Goal: Task Accomplishment & Management: Use online tool/utility

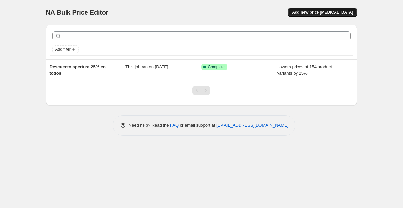
click at [312, 15] on button "Add new price [MEDICAL_DATA]" at bounding box center [322, 12] width 69 height 9
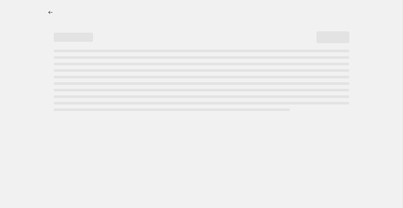
select select "percentage"
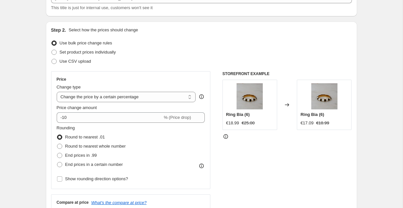
scroll to position [51, 0]
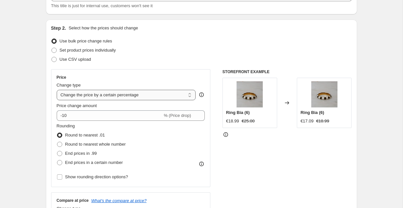
click at [124, 94] on select "Change the price to a certain amount Change the price by a certain amount Chang…" at bounding box center [126, 95] width 139 height 10
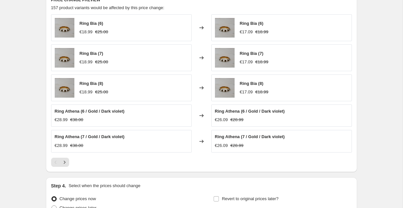
scroll to position [437, 0]
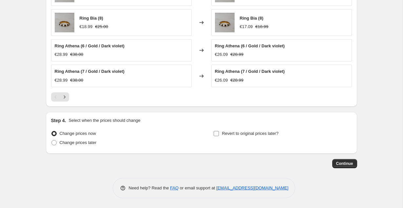
click at [217, 137] on label "Revert to original prices later?" at bounding box center [245, 133] width 65 height 9
click at [217, 136] on input "Revert to original prices later?" at bounding box center [215, 133] width 5 height 5
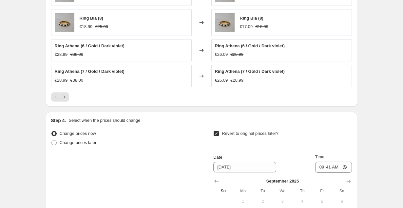
click at [217, 137] on label "Revert to original prices later?" at bounding box center [245, 133] width 65 height 9
click at [217, 136] on input "Revert to original prices later?" at bounding box center [215, 133] width 5 height 5
checkbox input "false"
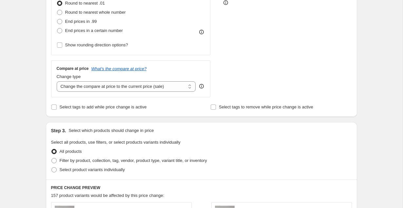
scroll to position [0, 0]
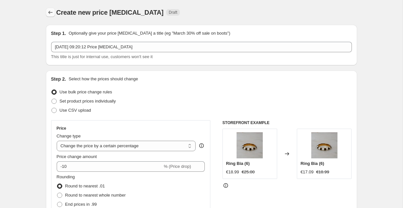
click at [47, 15] on icon "Price change jobs" at bounding box center [50, 12] width 7 height 7
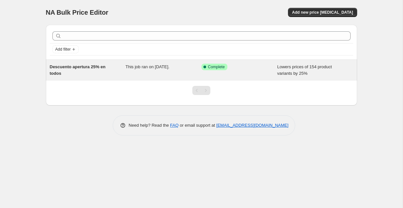
click at [78, 67] on span "Descuento apertura 25% en todos" at bounding box center [78, 69] width 56 height 11
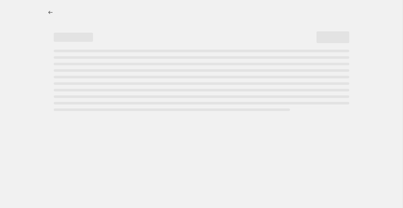
select select "percentage"
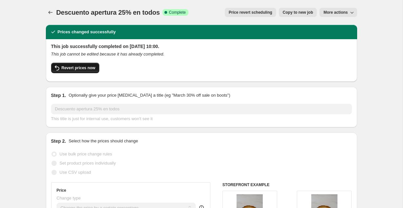
click at [81, 66] on span "Revert prices now" at bounding box center [79, 67] width 34 height 5
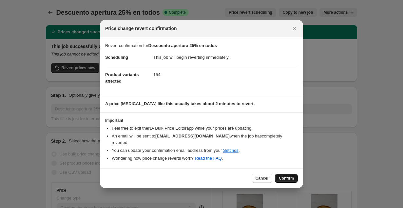
click at [288, 176] on span "Confirm" at bounding box center [286, 178] width 15 height 5
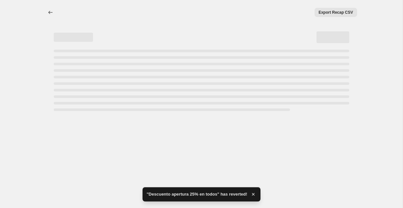
select select "percentage"
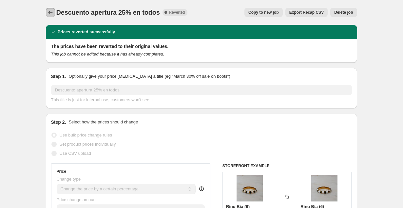
click at [50, 10] on icon "Price change jobs" at bounding box center [50, 12] width 7 height 7
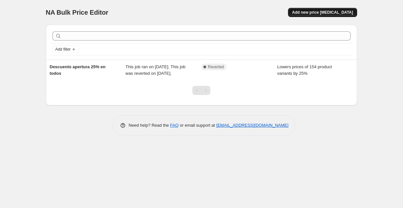
click at [318, 11] on span "Add new price change job" at bounding box center [322, 12] width 61 height 5
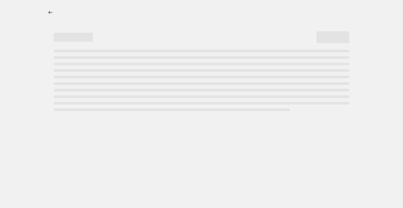
select select "percentage"
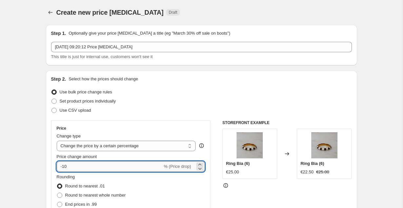
click at [99, 167] on input "-10" at bounding box center [110, 167] width 106 height 10
type input "-1"
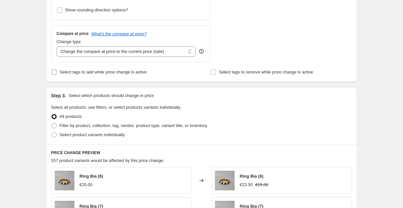
scroll to position [219, 0]
type input "-30"
click at [131, 126] on span "Filter by product, collection, tag, vendor, product type, variant title, or inv…" at bounding box center [133, 125] width 147 height 5
click at [52, 123] on input "Filter by product, collection, tag, vendor, product type, variant title, or inv…" at bounding box center [51, 123] width 0 height 0
radio input "true"
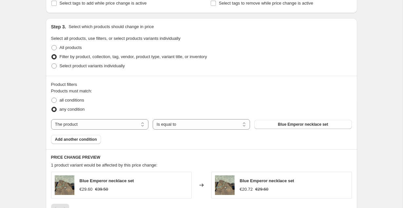
scroll to position [288, 0]
click at [131, 126] on select "The product The product's collection The product's tag The product's vendor The…" at bounding box center [99, 124] width 97 height 10
select select "collection"
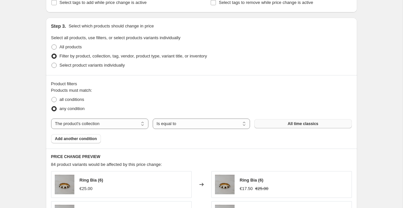
click at [282, 124] on button "All time classics" at bounding box center [302, 123] width 97 height 9
click at [279, 126] on button "All time classics" at bounding box center [302, 123] width 97 height 9
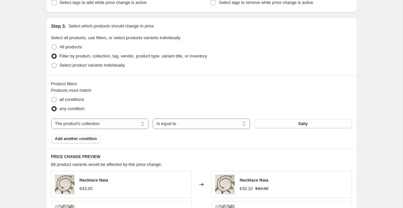
click at [287, 119] on div "The product The product's collection The product's tag The product's vendor The…" at bounding box center [201, 124] width 300 height 10
click at [287, 122] on button "Salty" at bounding box center [302, 123] width 97 height 9
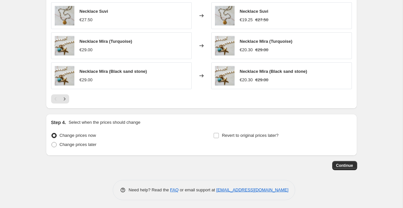
scroll to position [519, 0]
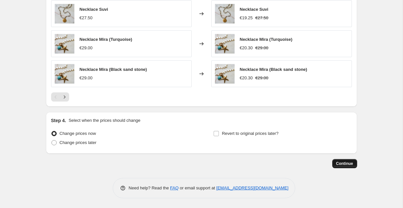
click at [343, 162] on span "Continue" at bounding box center [344, 163] width 17 height 5
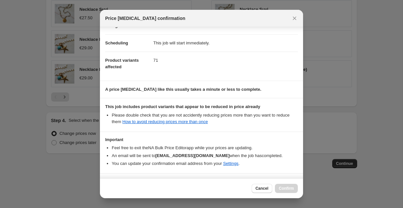
scroll to position [67, 0]
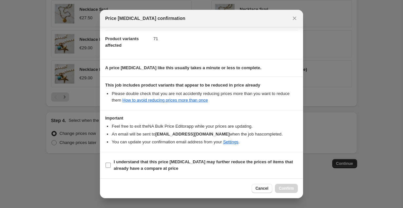
click at [107, 166] on input "I understand that this price change job may further reduce the prices of items …" at bounding box center [107, 165] width 5 height 5
checkbox input "true"
click at [289, 189] on span "Confirm" at bounding box center [286, 188] width 15 height 5
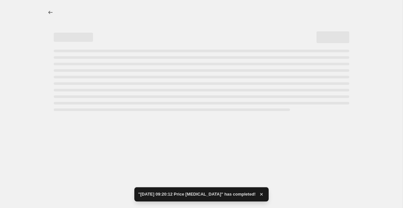
select select "percentage"
select select "collection"
